Goal: Information Seeking & Learning: Learn about a topic

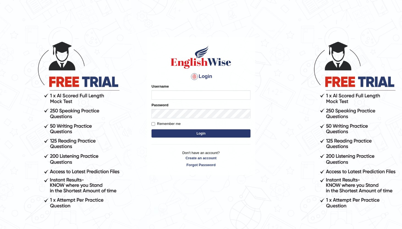
type input "andy_parramatta"
click at [192, 134] on button "Login" at bounding box center [200, 133] width 99 height 8
click at [154, 123] on input "Remember me" at bounding box center [153, 124] width 4 height 4
checkbox input "true"
type input "andy_parramatta"
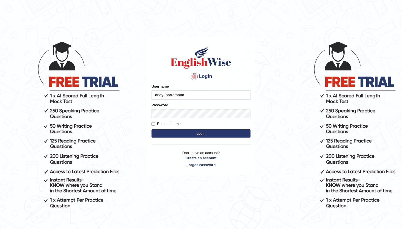
click at [186, 136] on button "Login" at bounding box center [200, 133] width 99 height 8
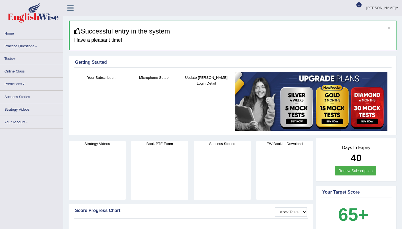
click at [15, 59] on span at bounding box center [14, 59] width 2 height 1
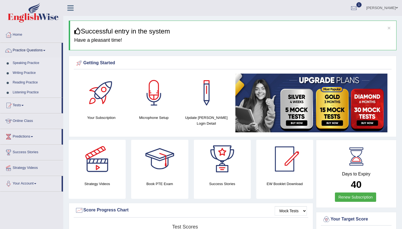
click at [28, 93] on link "Listening Practice" at bounding box center [35, 93] width 51 height 10
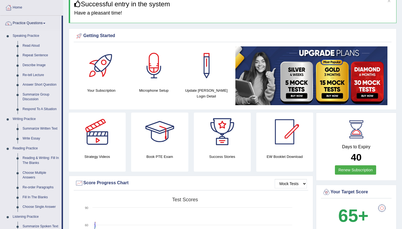
scroll to position [16, 0]
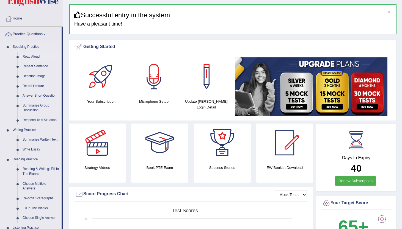
click at [34, 58] on link "Read Aloud" at bounding box center [41, 57] width 42 height 10
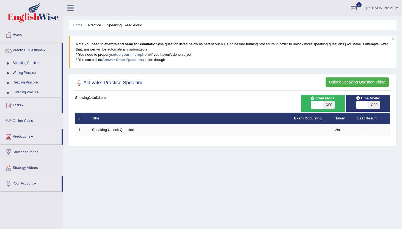
click at [32, 65] on link "Speaking Practice" at bounding box center [35, 63] width 51 height 10
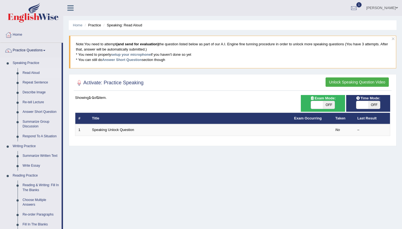
click at [34, 72] on link "Read Aloud" at bounding box center [41, 73] width 42 height 10
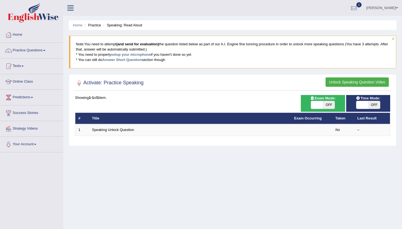
click at [370, 108] on span "OFF" at bounding box center [374, 105] width 12 height 8
checkbox input "true"
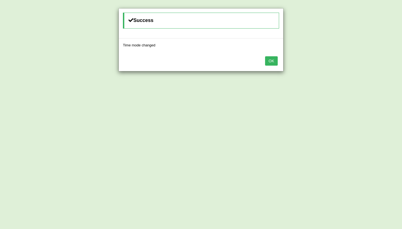
click at [324, 109] on div "Success Time mode changed OK" at bounding box center [201, 114] width 402 height 229
click at [272, 64] on button "OK" at bounding box center [271, 60] width 13 height 9
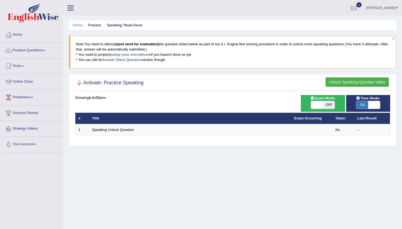
click at [326, 108] on span "OFF" at bounding box center [329, 105] width 12 height 8
checkbox input "true"
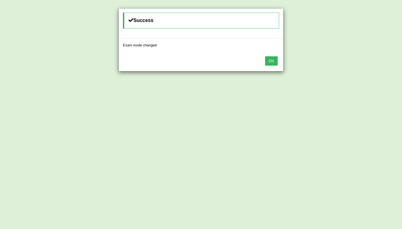
click at [266, 63] on button "OK" at bounding box center [271, 60] width 13 height 9
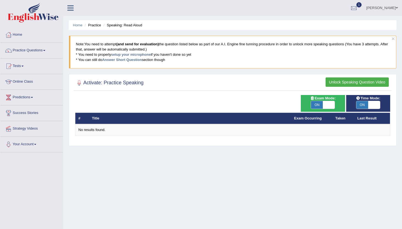
click at [337, 84] on button "Unlock Speaking Question Video" at bounding box center [356, 82] width 63 height 9
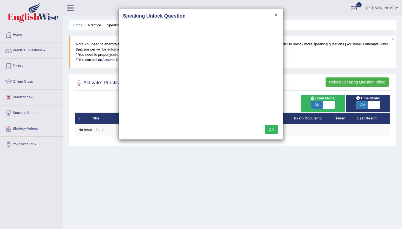
click at [276, 18] on button "×" at bounding box center [275, 15] width 3 height 6
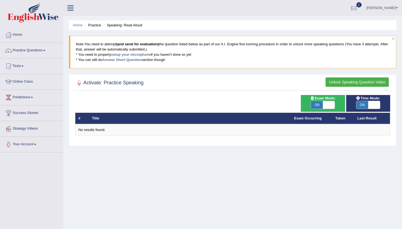
click at [28, 52] on link "Practice Questions" at bounding box center [31, 50] width 63 height 14
click at [17, 31] on link "Home" at bounding box center [31, 34] width 63 height 14
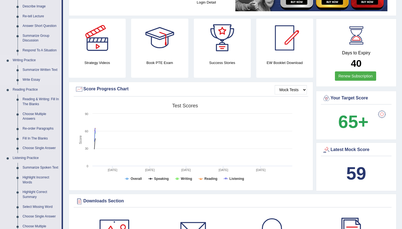
scroll to position [87, 0]
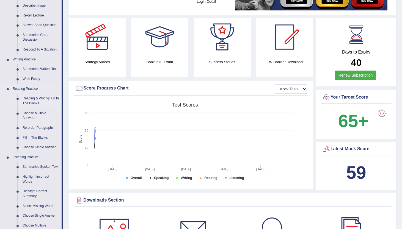
click at [34, 101] on link "Reading & Writing: Fill In The Blanks" at bounding box center [41, 101] width 42 height 15
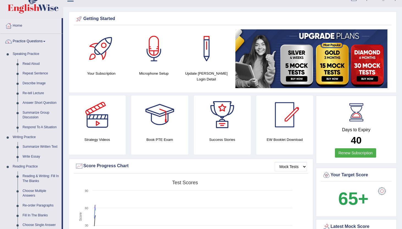
scroll to position [1, 0]
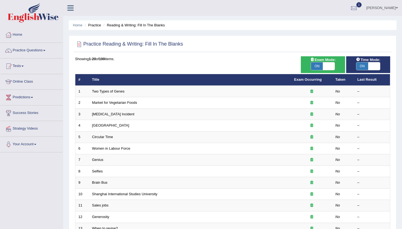
click at [317, 67] on span "ON" at bounding box center [317, 66] width 12 height 8
click at [326, 66] on span "OFF" at bounding box center [329, 66] width 12 height 8
checkbox input "true"
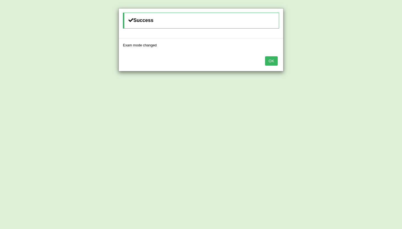
click at [270, 60] on button "OK" at bounding box center [271, 60] width 13 height 9
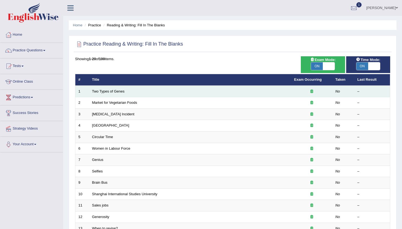
click at [103, 94] on td "Two Types of Genes" at bounding box center [190, 92] width 202 height 12
click at [110, 90] on link "Two Types of Genes" at bounding box center [108, 91] width 32 height 4
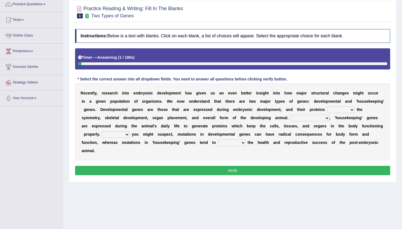
scroll to position [59, 0]
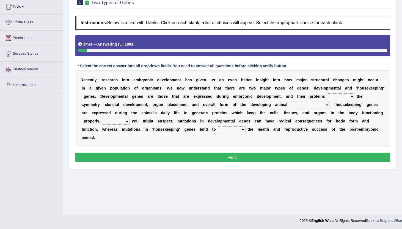
click at [342, 96] on select "push control hold elevate" at bounding box center [340, 96] width 27 height 7
click at [327, 93] on select "push control hold elevate" at bounding box center [340, 96] width 27 height 7
click at [342, 96] on select "push control hold elevate" at bounding box center [340, 96] width 27 height 7
click at [327, 93] on select "push control hold elevate" at bounding box center [340, 96] width 27 height 7
click at [114, 83] on div "R e c e n t l y , r e s e a r c h i n t o e m b r y o n i c d e v e l o p m e n…" at bounding box center [232, 108] width 315 height 77
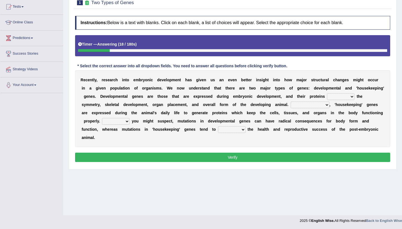
click at [111, 81] on b "a" at bounding box center [111, 80] width 2 height 4
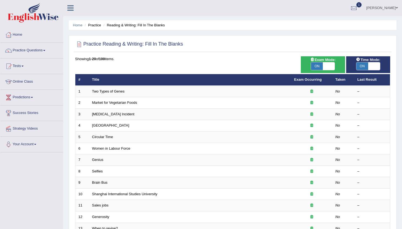
click at [28, 171] on div "Toggle navigation Home Practice Questions Speaking Practice Read Aloud Repeat S…" at bounding box center [201, 180] width 402 height 361
click at [30, 13] on img at bounding box center [33, 13] width 51 height 20
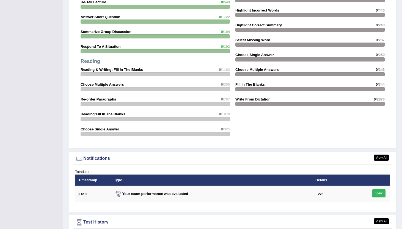
scroll to position [565, 0]
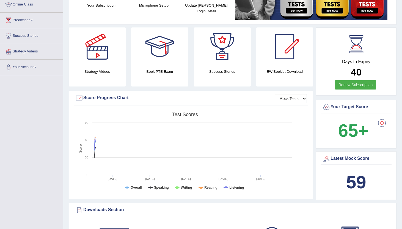
scroll to position [0, 0]
